Goal: Task Accomplishment & Management: Complete application form

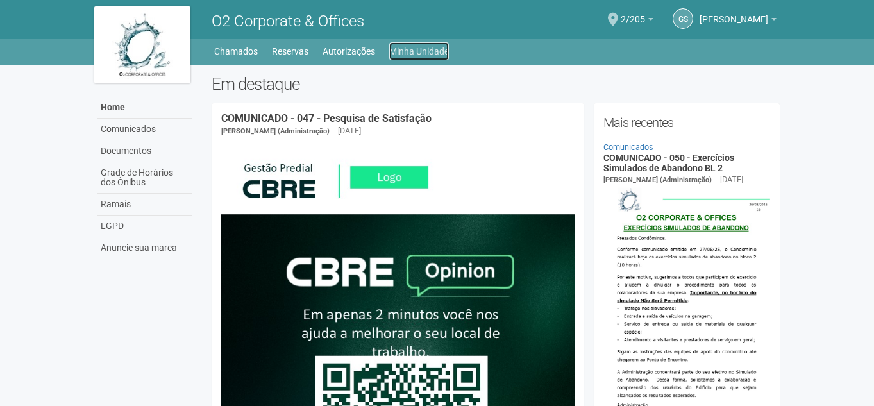
click at [423, 53] on link "Minha Unidade" at bounding box center [419, 51] width 60 height 18
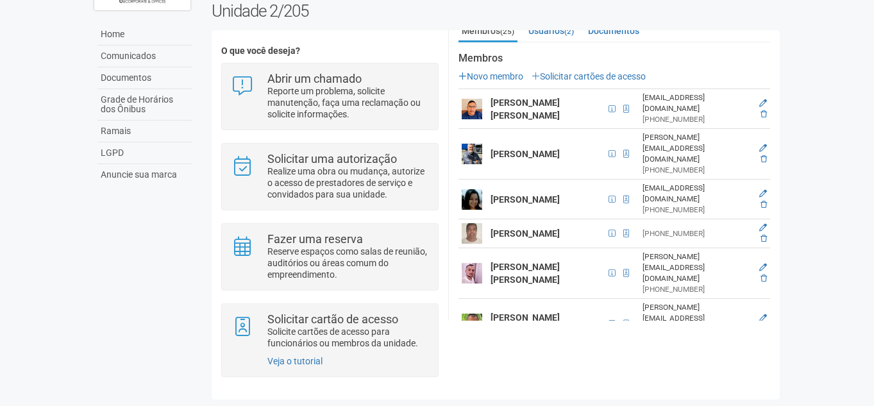
scroll to position [160, 0]
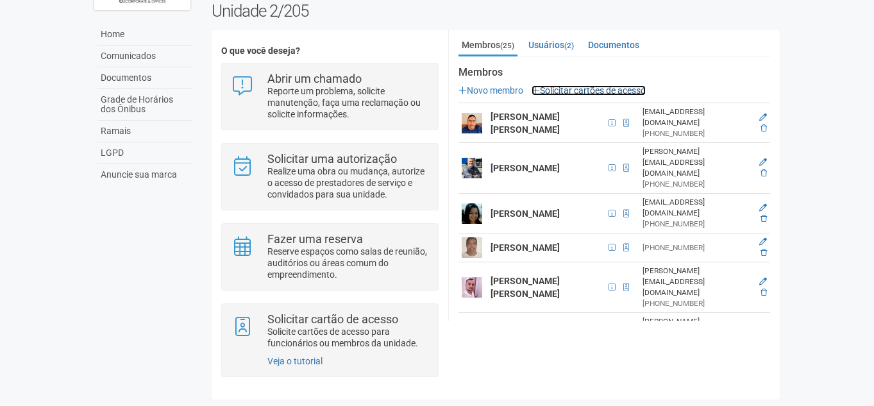
click at [566, 88] on link "Solicitar cartões de acesso" at bounding box center [589, 90] width 114 height 10
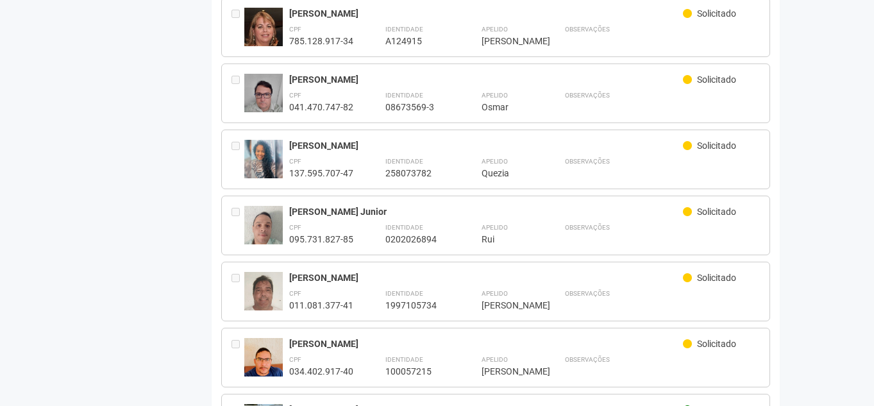
scroll to position [1341, 0]
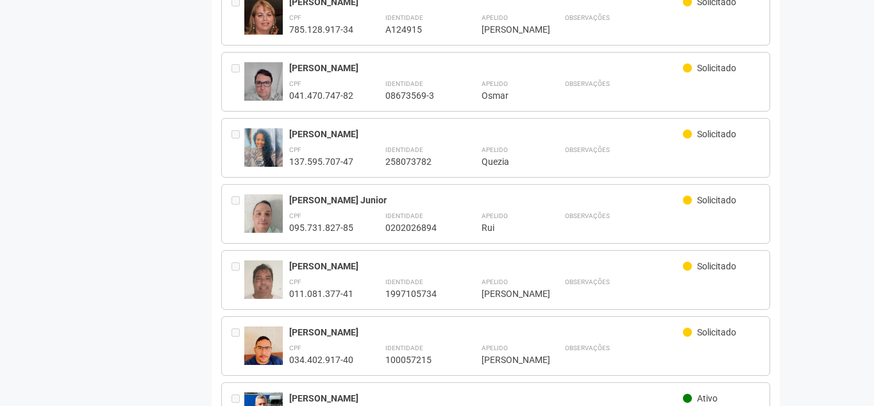
drag, startPoint x: 841, startPoint y: 362, endPoint x: 849, endPoint y: 381, distance: 20.7
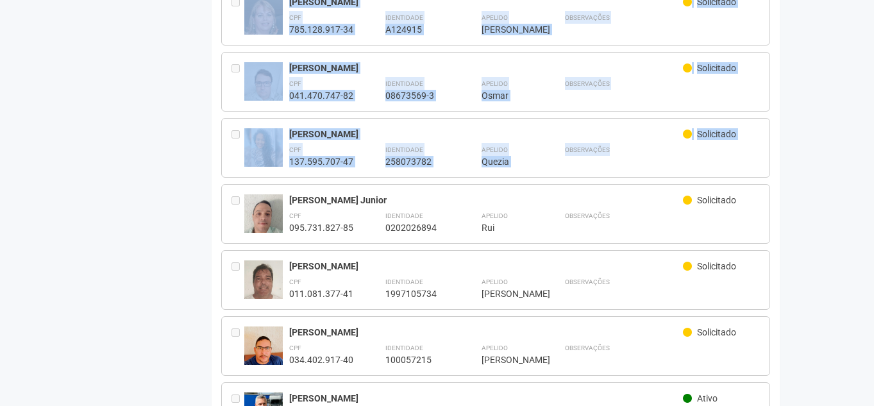
drag, startPoint x: 849, startPoint y: 381, endPoint x: 889, endPoint y: 135, distance: 248.8
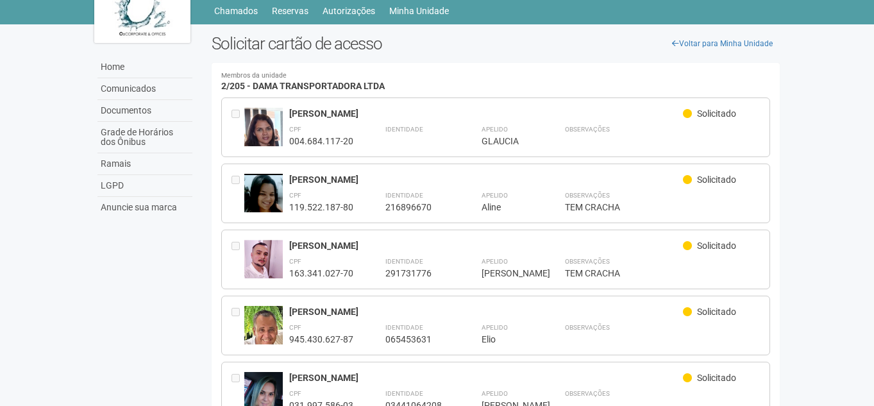
scroll to position [0, 0]
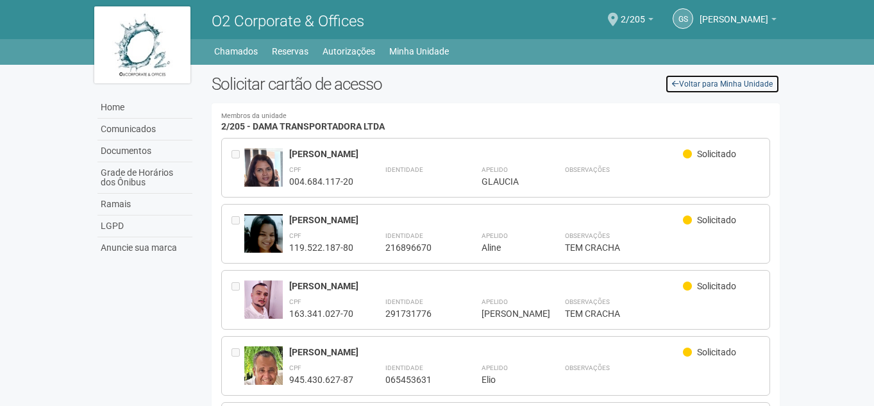
click at [734, 78] on link "Voltar para Minha Unidade" at bounding box center [722, 83] width 115 height 19
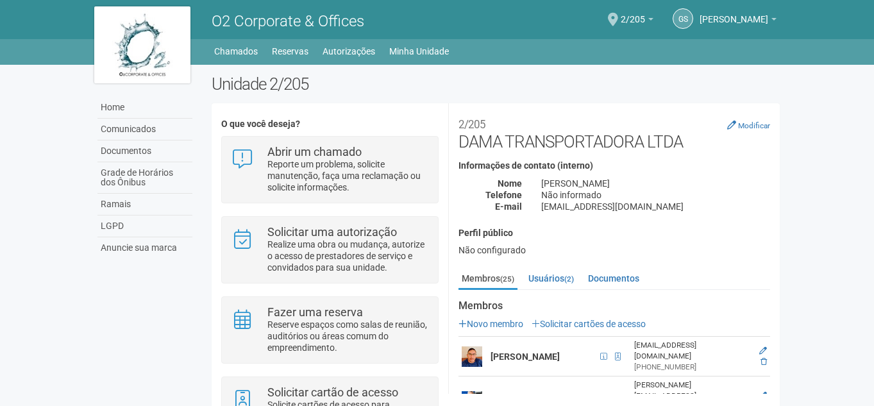
click at [35, 96] on body "Aguarde... O2 Corporate & Offices GS [PERSON_NAME] [PERSON_NAME] Filho [EMAIL_A…" at bounding box center [437, 203] width 874 height 406
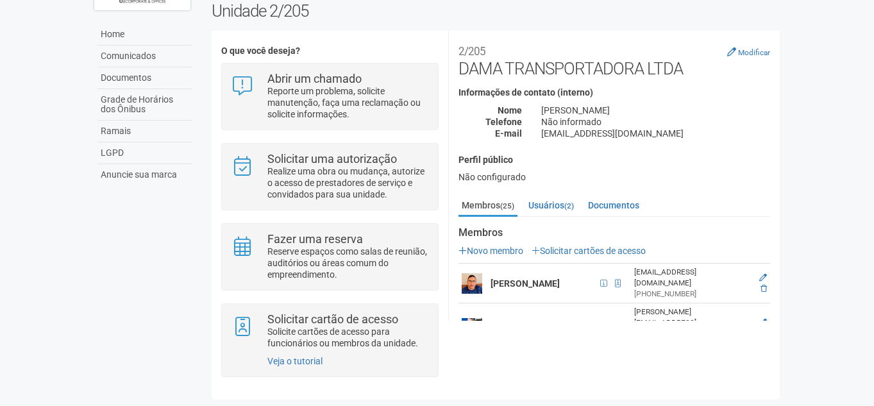
click at [153, 304] on div "Home Comunicados Documentos Grade de Horários dos Ônibus Ramais LGPD Anuncie su…" at bounding box center [437, 199] width 705 height 414
